Goal: Task Accomplishment & Management: Use online tool/utility

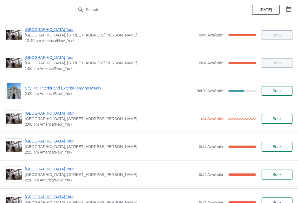
scroll to position [392, 0]
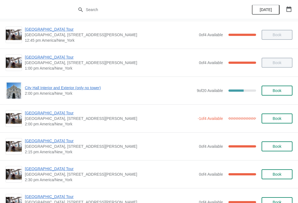
click at [55, 111] on span "[GEOGRAPHIC_DATA] Tour" at bounding box center [110, 113] width 170 height 6
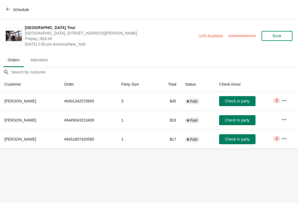
click at [242, 139] on span "Check in party" at bounding box center [237, 139] width 25 height 4
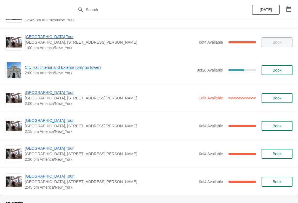
scroll to position [412, 0]
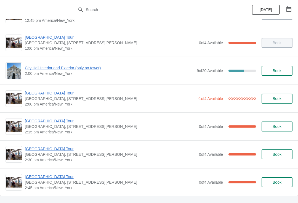
click at [49, 95] on span "[GEOGRAPHIC_DATA] Tour" at bounding box center [110, 93] width 170 height 6
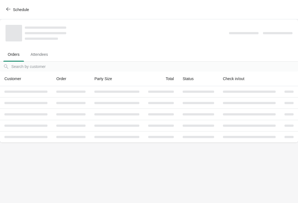
scroll to position [0, 0]
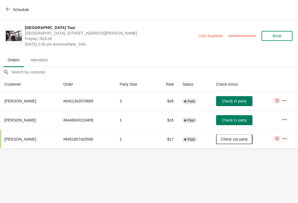
click at [229, 104] on button "Check in party" at bounding box center [234, 101] width 36 height 10
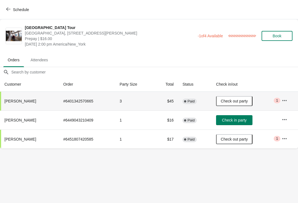
click at [238, 116] on button "Check in party" at bounding box center [234, 120] width 36 height 10
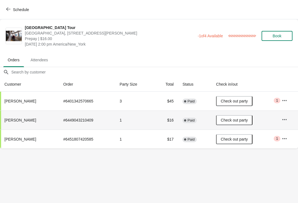
click at [9, 11] on icon "button" at bounding box center [8, 9] width 4 height 4
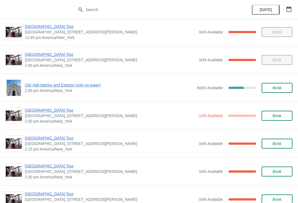
scroll to position [381, 0]
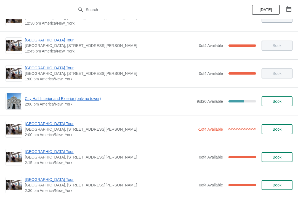
click at [92, 98] on span "City Hall Interior and Exterior (only no tower)" at bounding box center [109, 99] width 169 height 6
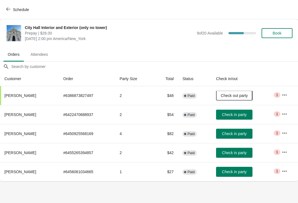
click at [243, 113] on span "Check in party" at bounding box center [234, 114] width 25 height 4
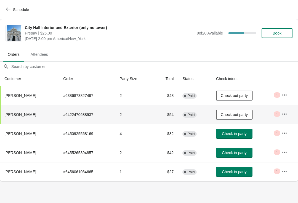
click at [5, 10] on button "Schedule" at bounding box center [18, 10] width 31 height 10
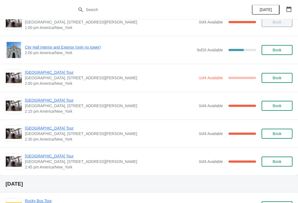
scroll to position [431, 0]
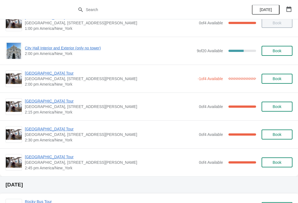
click at [53, 98] on span "[GEOGRAPHIC_DATA] Tour" at bounding box center [110, 101] width 171 height 6
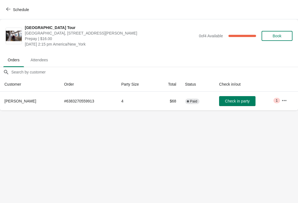
click at [250, 105] on button "Check in party" at bounding box center [237, 101] width 36 height 10
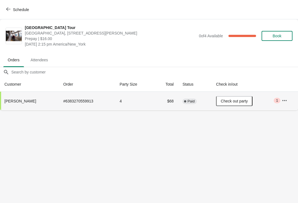
click at [12, 7] on span "Schedule" at bounding box center [18, 9] width 22 height 5
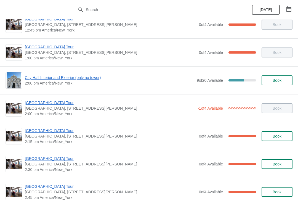
scroll to position [427, 0]
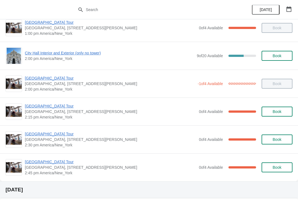
click at [30, 131] on span "[GEOGRAPHIC_DATA] Tour" at bounding box center [110, 134] width 171 height 6
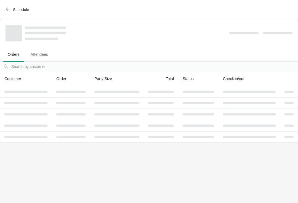
scroll to position [0, 0]
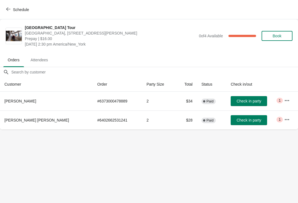
click at [244, 102] on span "Check in party" at bounding box center [248, 101] width 25 height 4
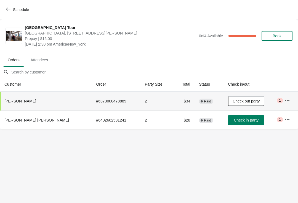
click at [4, 9] on button "Schedule" at bounding box center [18, 10] width 31 height 10
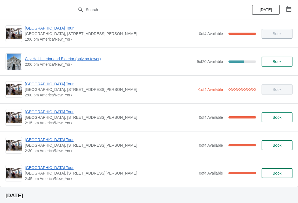
scroll to position [422, 0]
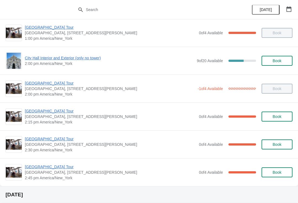
click at [41, 134] on div "[GEOGRAPHIC_DATA] [GEOGRAPHIC_DATA], [STREET_ADDRESS][PERSON_NAME] 2:30 pm [GEO…" at bounding box center [149, 144] width 298 height 28
click at [33, 137] on span "[GEOGRAPHIC_DATA] Tour" at bounding box center [110, 139] width 171 height 6
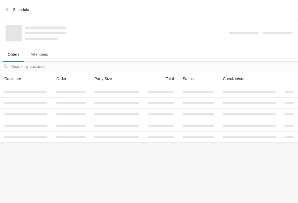
scroll to position [0, 0]
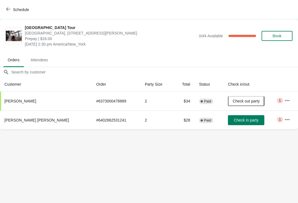
click at [247, 123] on button "Check in party" at bounding box center [246, 120] width 36 height 10
